Goal: Task Accomplishment & Management: Use online tool/utility

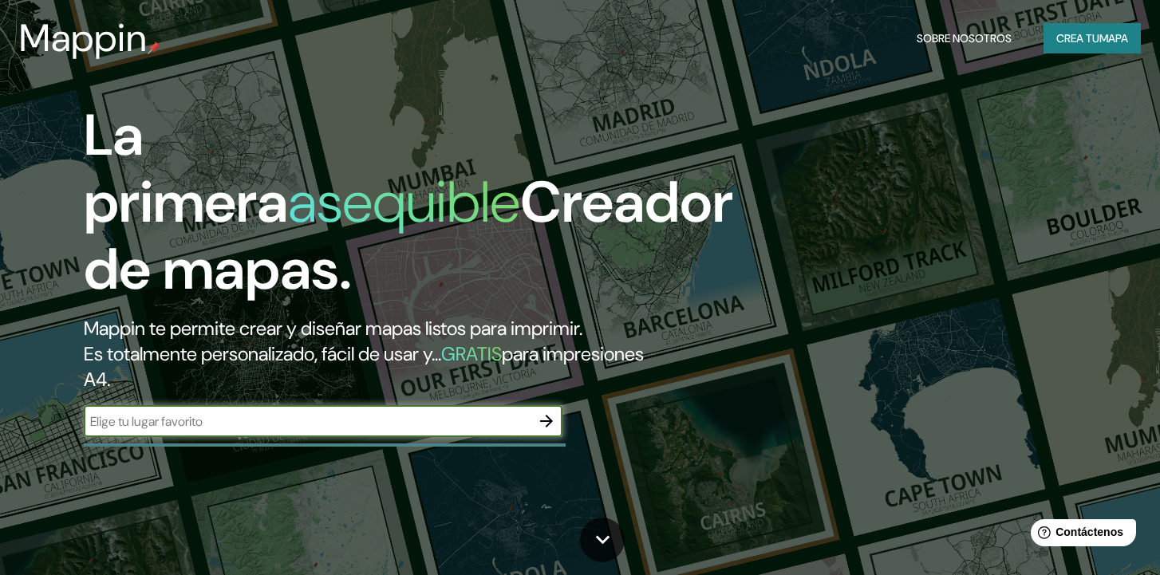
click at [297, 414] on input "text" at bounding box center [307, 421] width 447 height 18
click at [443, 422] on input "text" at bounding box center [307, 421] width 447 height 18
click at [558, 418] on button "button" at bounding box center [547, 421] width 32 height 32
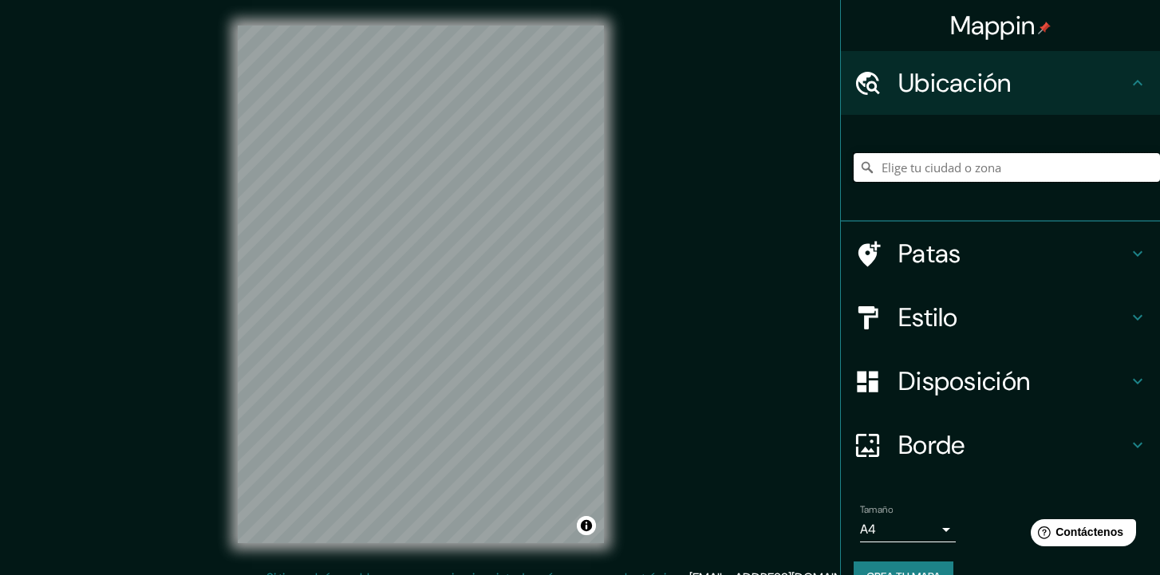
click at [957, 172] on input "Elige tu ciudad o zona" at bounding box center [1007, 167] width 306 height 29
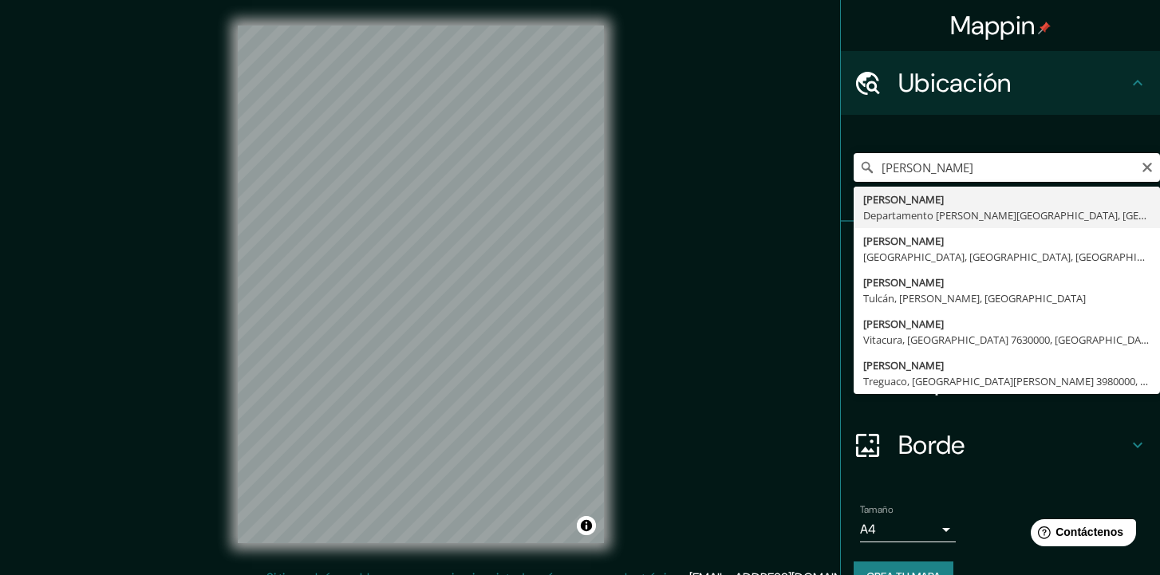
type input "[PERSON_NAME], [GEOGRAPHIC_DATA][PERSON_NAME], [GEOGRAPHIC_DATA]"
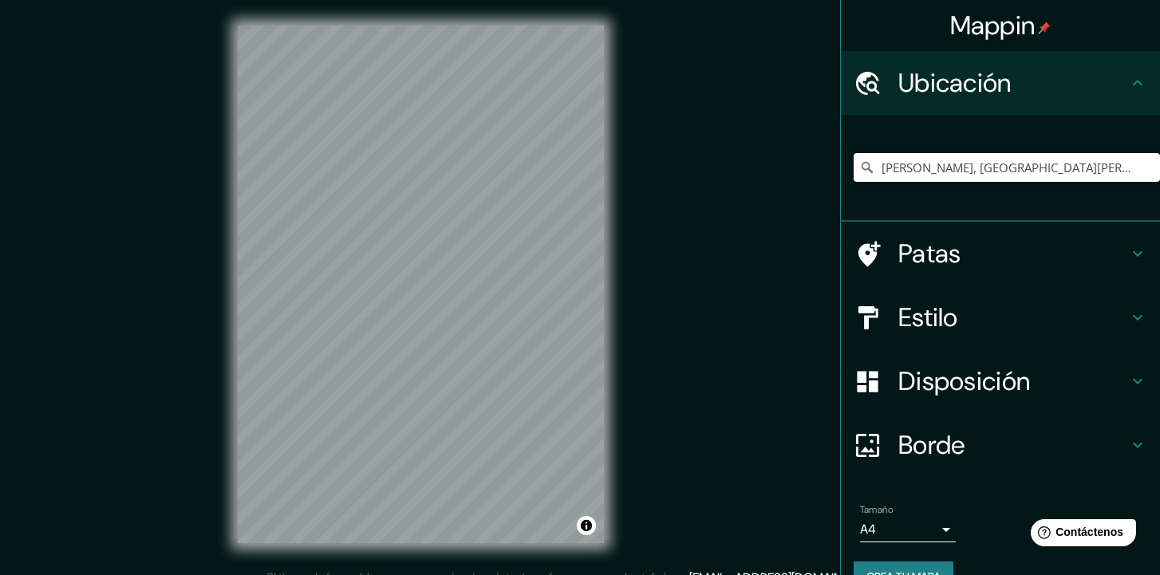
click at [1151, 69] on div "Ubicación" at bounding box center [1000, 83] width 319 height 64
click at [1014, 175] on input "[PERSON_NAME], [GEOGRAPHIC_DATA][PERSON_NAME], [GEOGRAPHIC_DATA]" at bounding box center [1007, 167] width 306 height 29
click at [1148, 169] on icon "Claro" at bounding box center [1147, 168] width 10 height 10
click at [1076, 172] on input "Elige tu ciudad o zona" at bounding box center [1007, 167] width 306 height 29
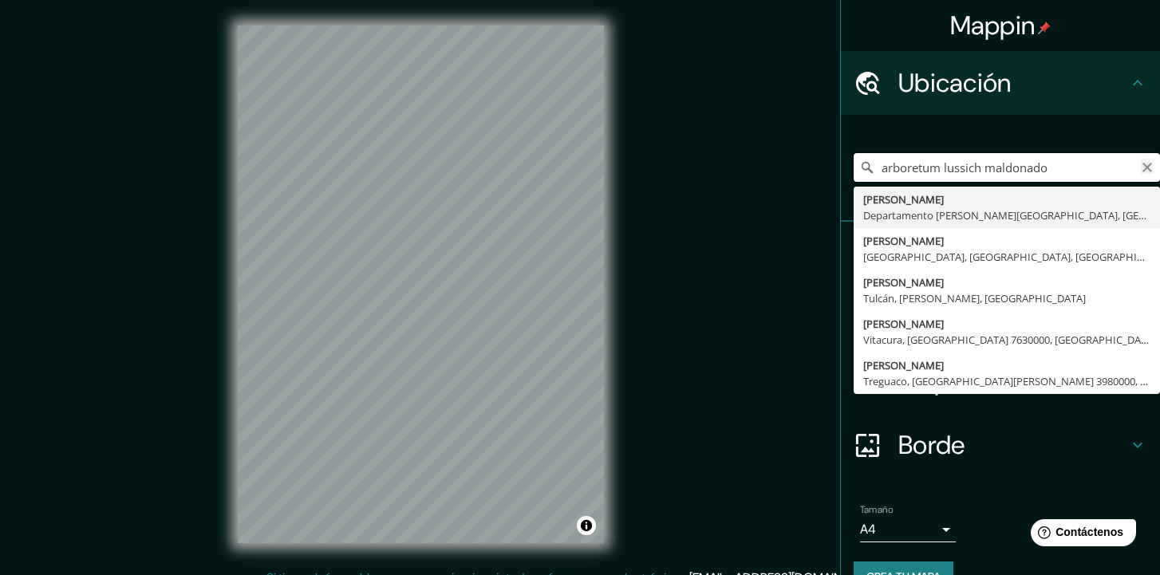
type input "arboretum lussich maldonado"
click at [1146, 168] on icon "Claro" at bounding box center [1147, 168] width 10 height 10
type input "Ballena, 20000 [PERSON_NAME], Departamento [PERSON_NAME][GEOGRAPHIC_DATA], [GEO…"
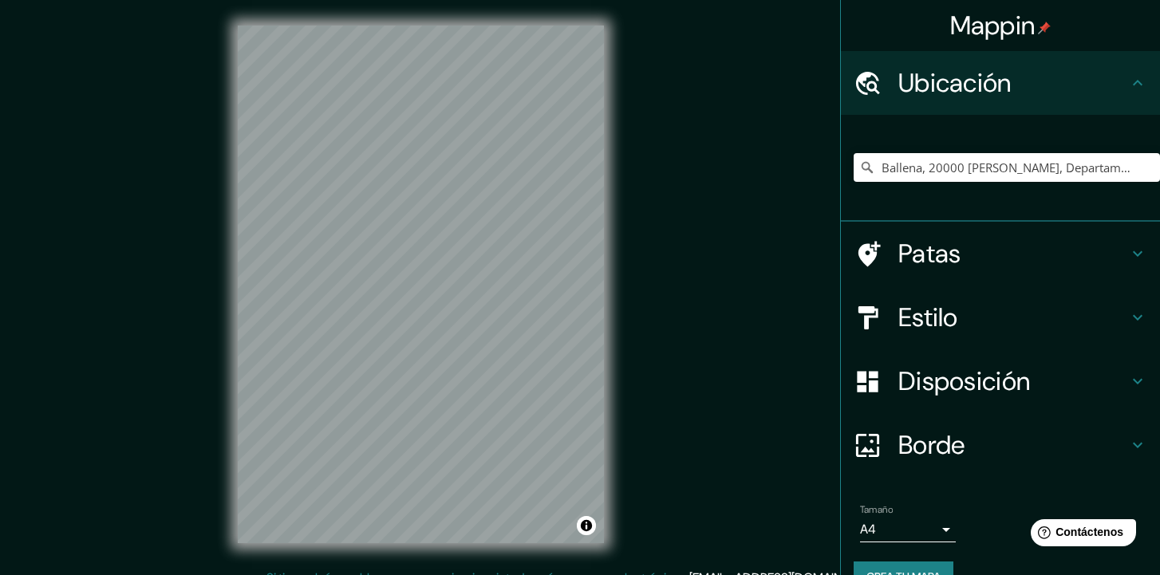
click at [956, 259] on font "Patas" at bounding box center [929, 254] width 63 height 34
